Goal: Check status: Check status

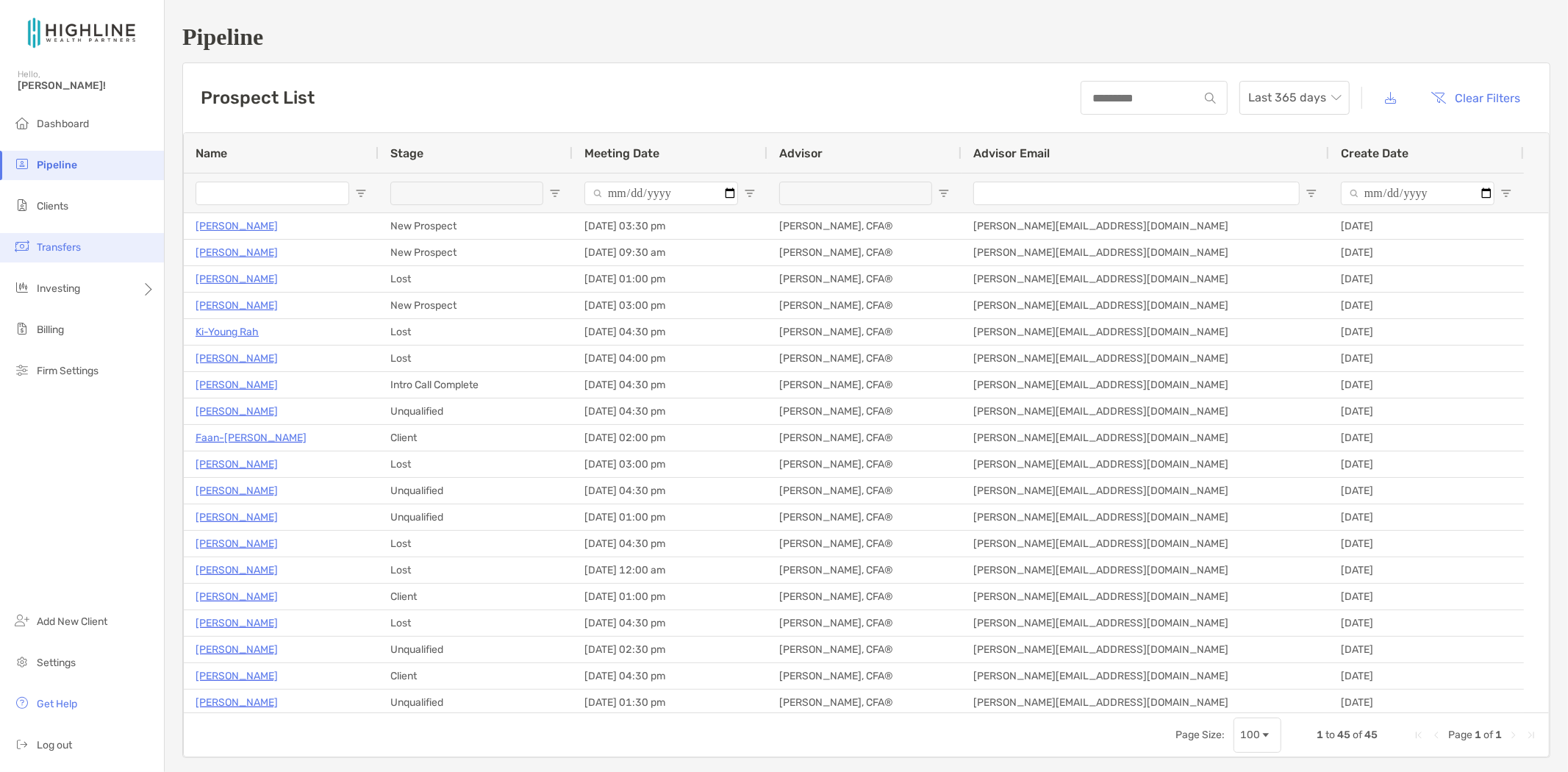
click at [62, 248] on span "Transfers" at bounding box center [58, 247] width 44 height 12
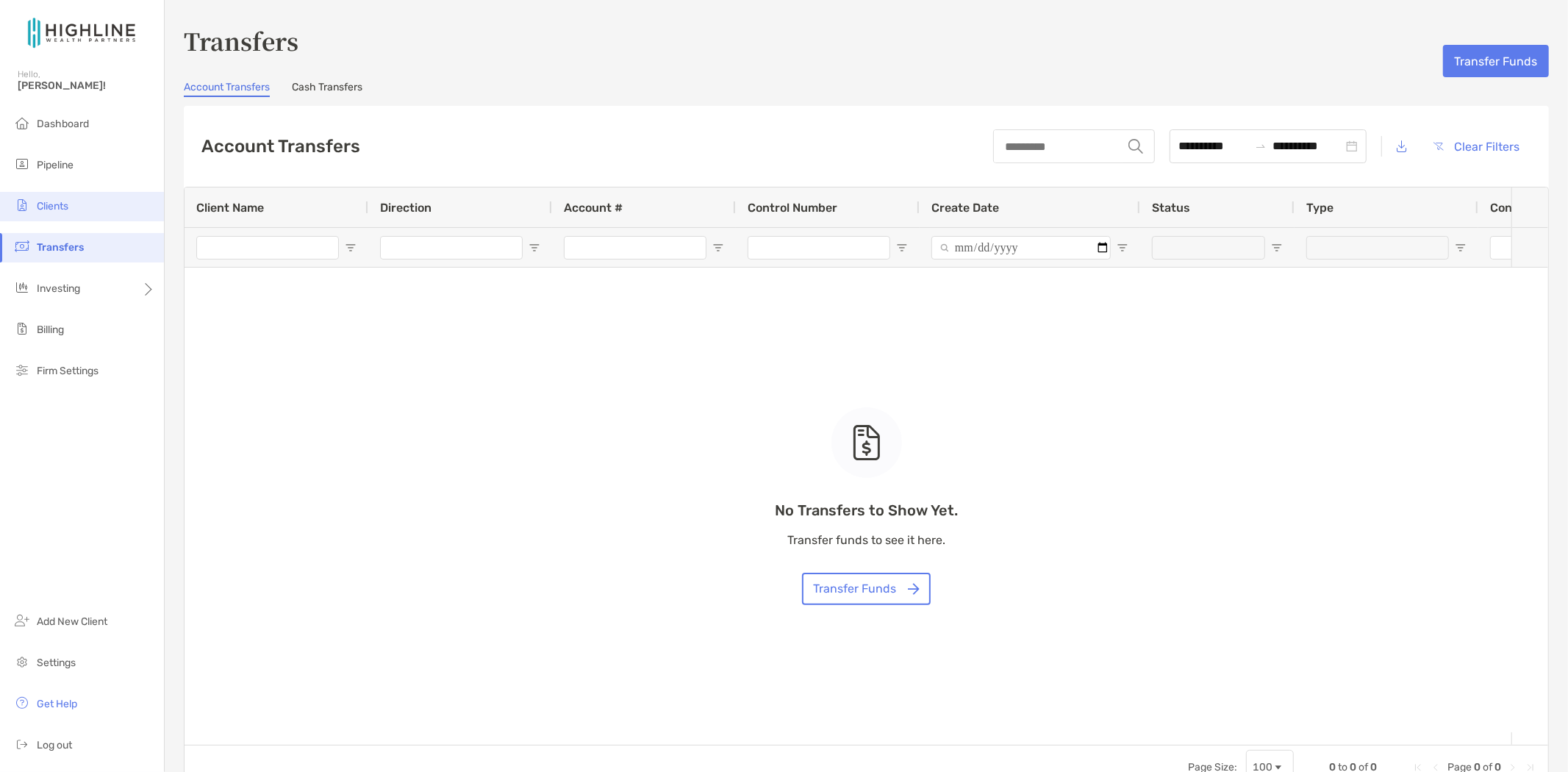
click at [44, 208] on span "Clients" at bounding box center [52, 206] width 32 height 12
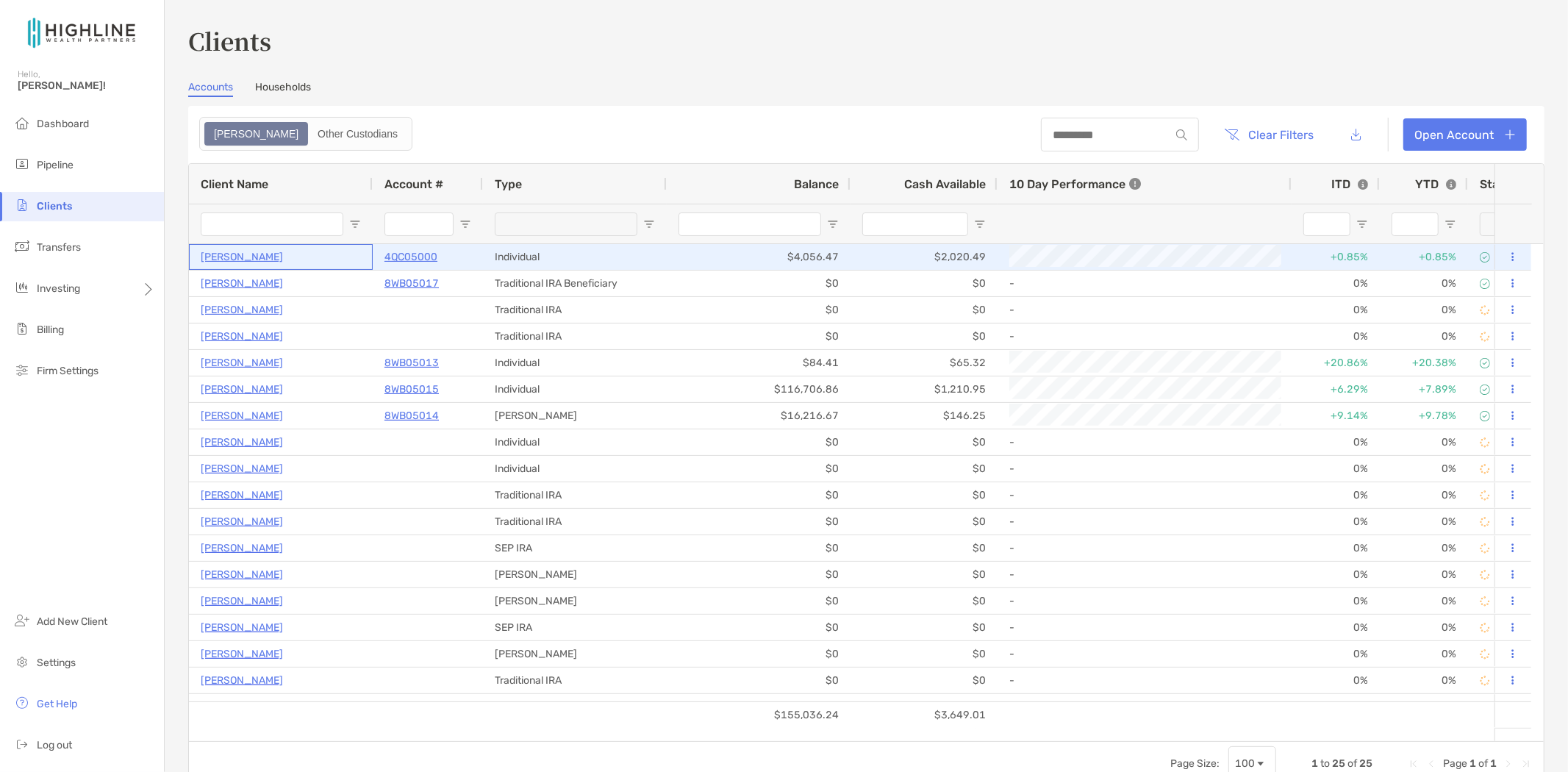
click at [283, 261] on p "[PERSON_NAME]" at bounding box center [242, 257] width 83 height 19
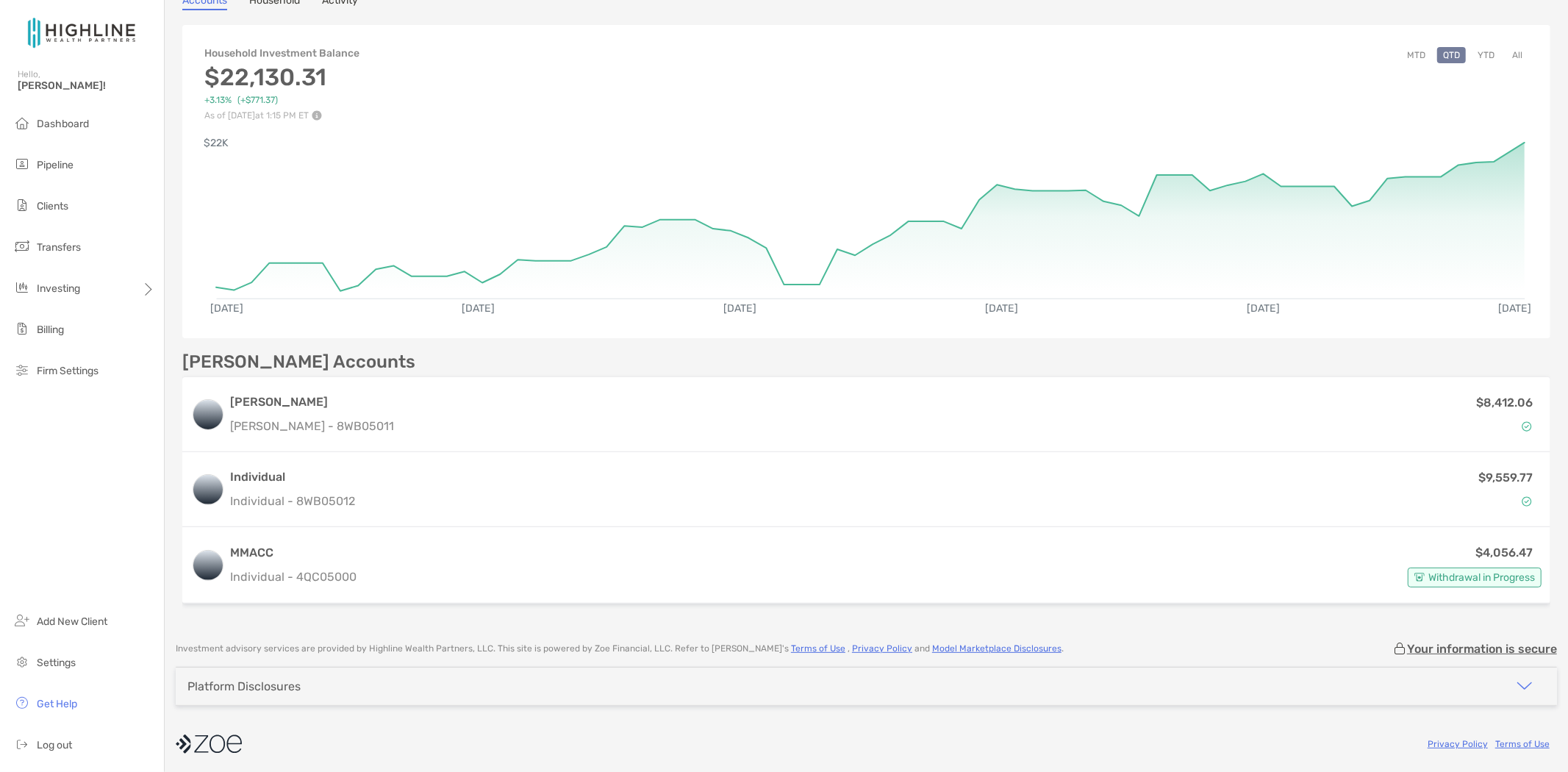
scroll to position [141, 0]
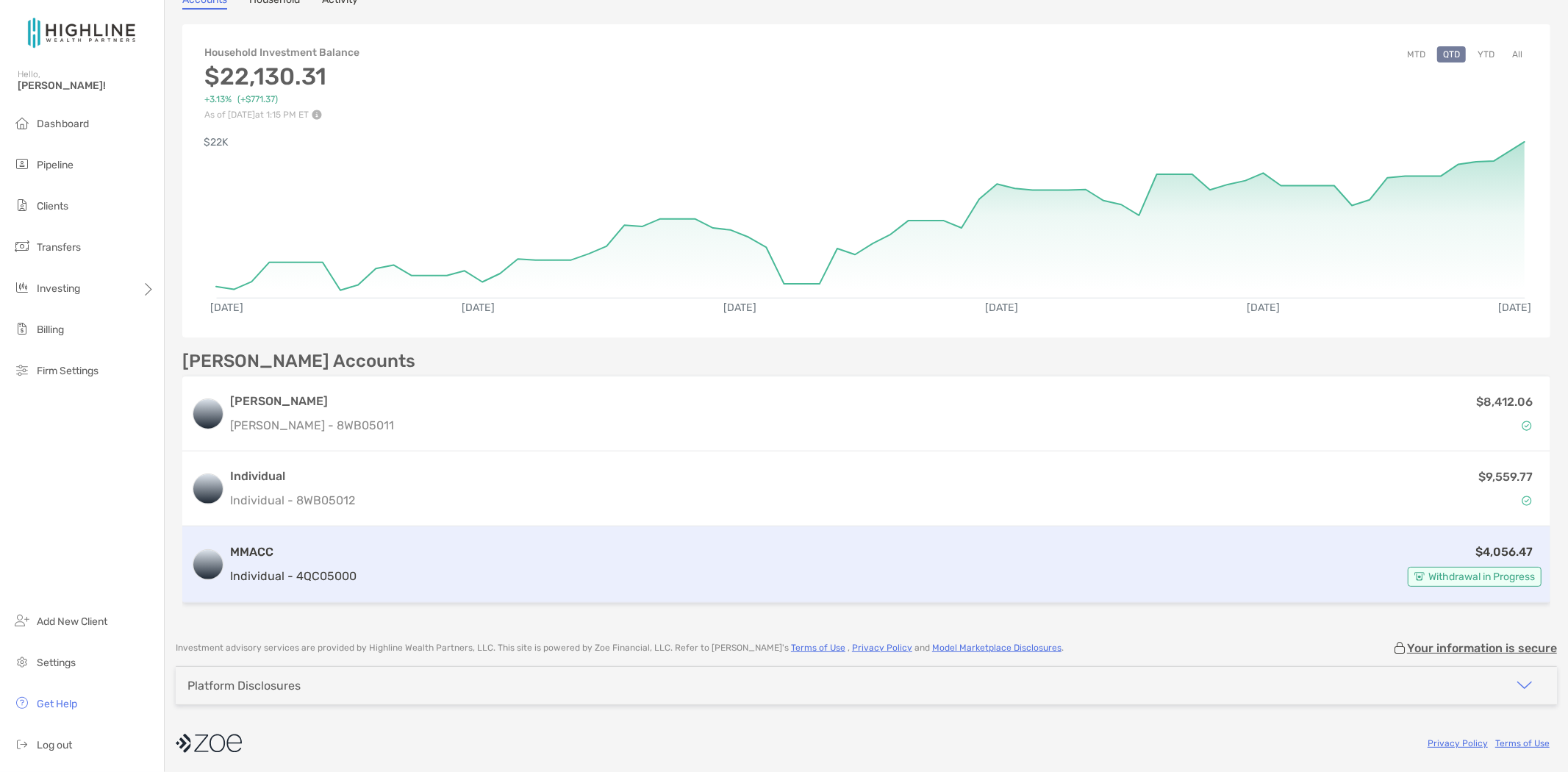
click at [1437, 573] on span "Withdrawal in Progress" at bounding box center [1481, 577] width 107 height 8
